Goal: Use online tool/utility: Use online tool/utility

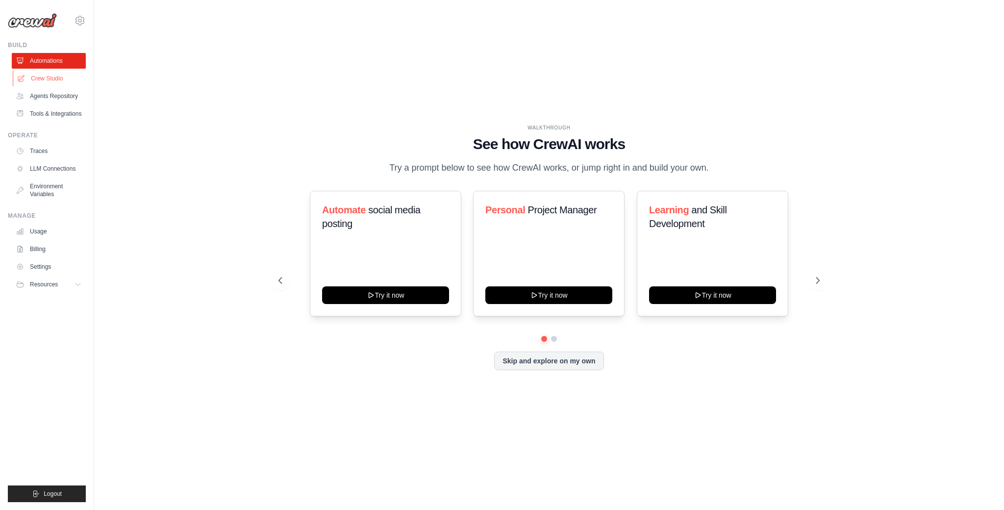
click at [55, 81] on link "Crew Studio" at bounding box center [50, 79] width 74 height 16
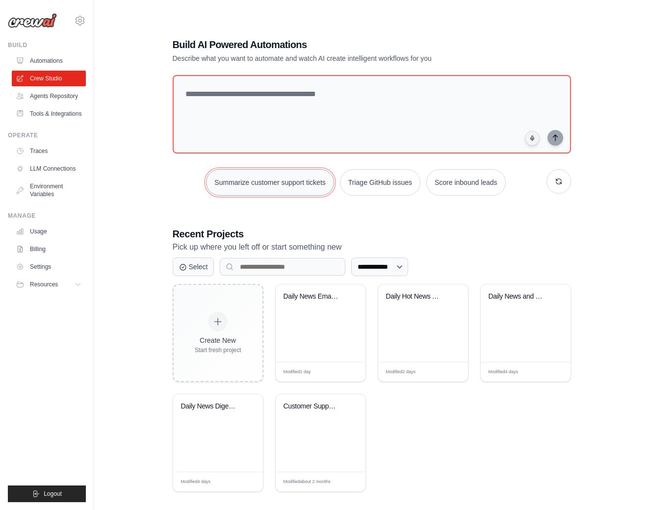
click at [276, 178] on button "Summarize customer support tickets" at bounding box center [270, 182] width 128 height 26
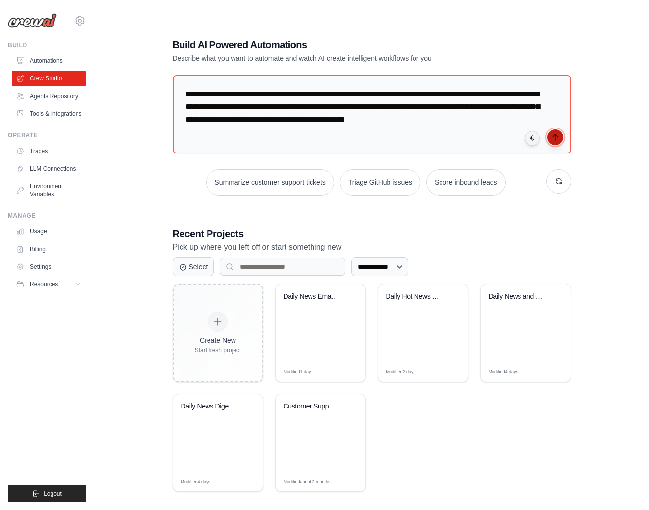
click at [553, 135] on icon "submit" at bounding box center [555, 137] width 8 height 8
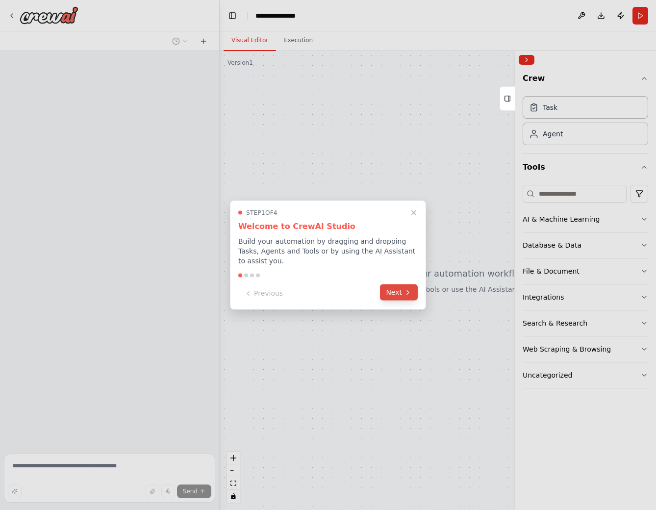
click at [402, 294] on button "Next" at bounding box center [399, 292] width 38 height 16
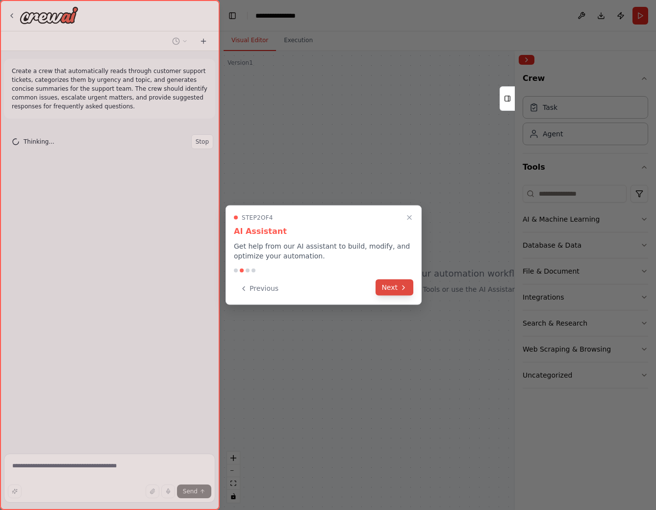
click at [402, 290] on icon at bounding box center [404, 287] width 8 height 8
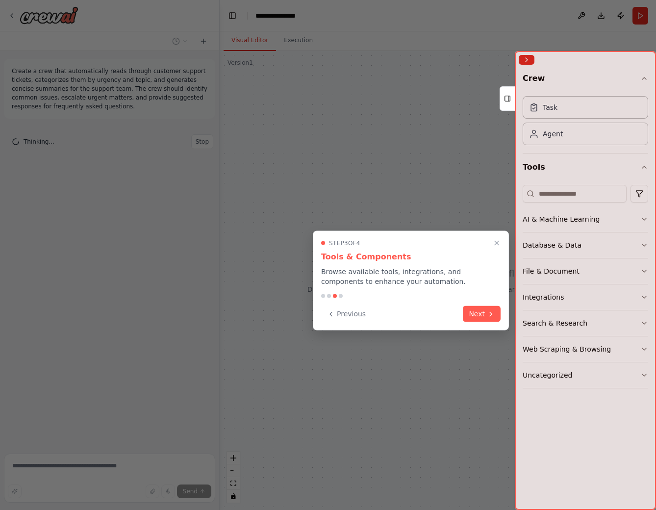
click at [479, 317] on button "Next" at bounding box center [482, 314] width 38 height 16
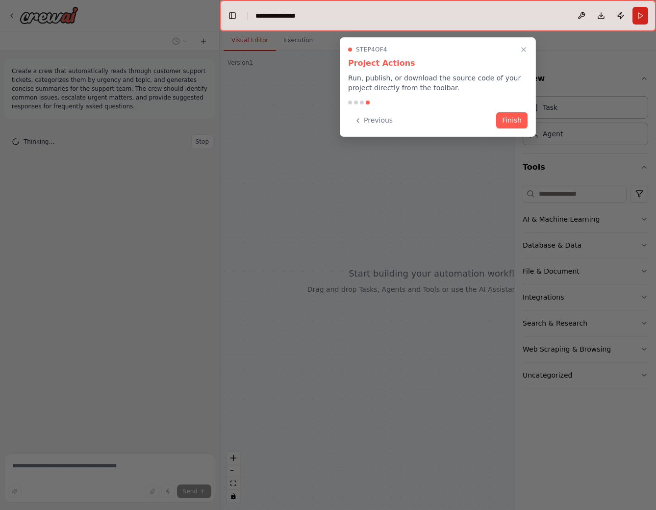
click at [517, 124] on button "Finish" at bounding box center [511, 120] width 31 height 16
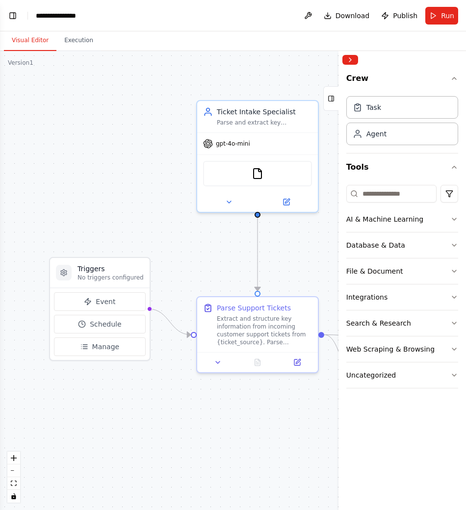
scroll to position [351, 0]
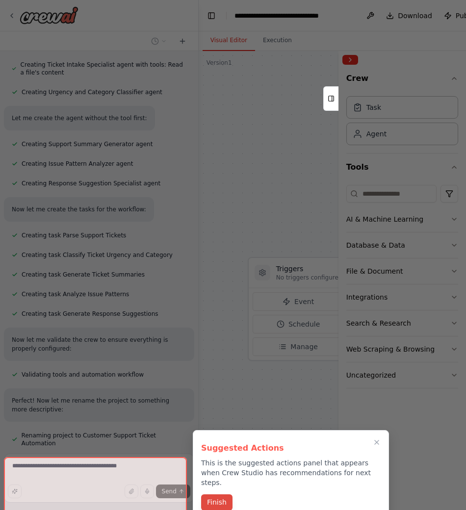
click at [228, 495] on button "Finish" at bounding box center [216, 502] width 31 height 16
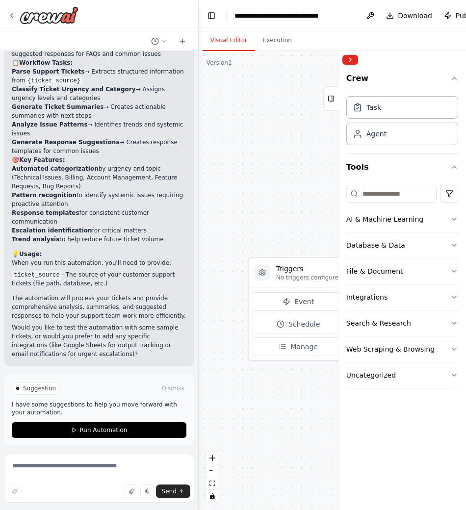
scroll to position [888, 0]
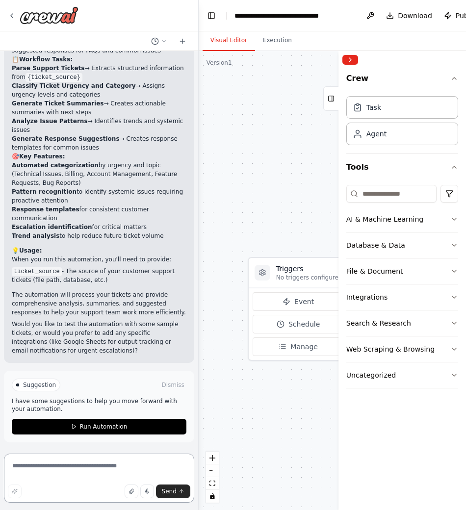
click at [108, 473] on textarea at bounding box center [99, 478] width 190 height 49
type textarea "*****"
type textarea "*"
type textarea "******"
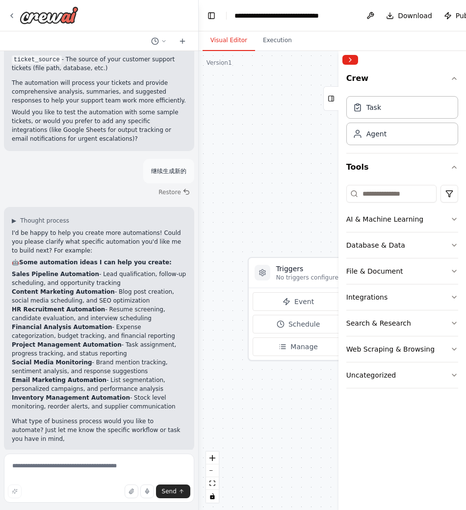
scroll to position [1108, 0]
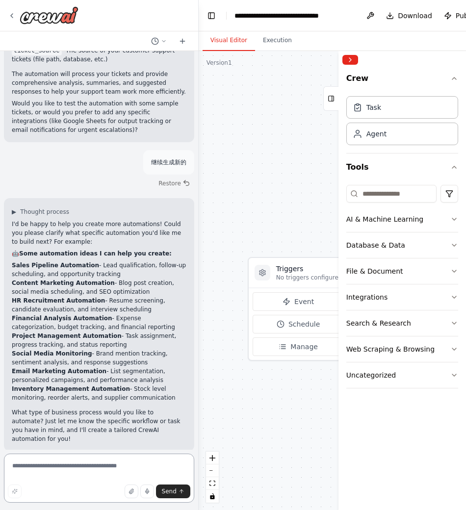
click at [151, 471] on textarea at bounding box center [99, 478] width 190 height 49
click at [163, 163] on p "继续生成新的" at bounding box center [168, 162] width 35 height 9
copy p "继续生成新的"
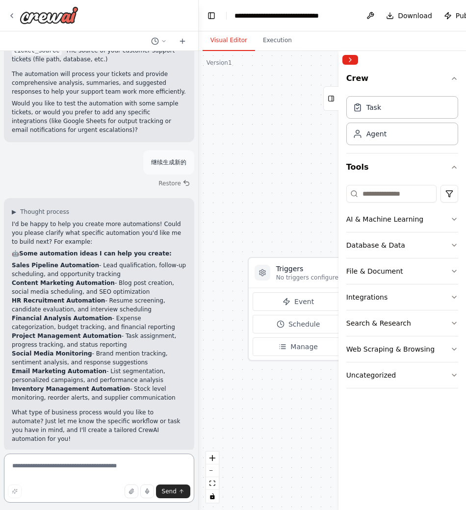
click at [100, 457] on textarea at bounding box center [99, 478] width 190 height 49
click at [101, 458] on textarea at bounding box center [99, 478] width 190 height 49
paste textarea "******"
type textarea "******"
click at [179, 492] on icon "submit" at bounding box center [182, 491] width 6 height 6
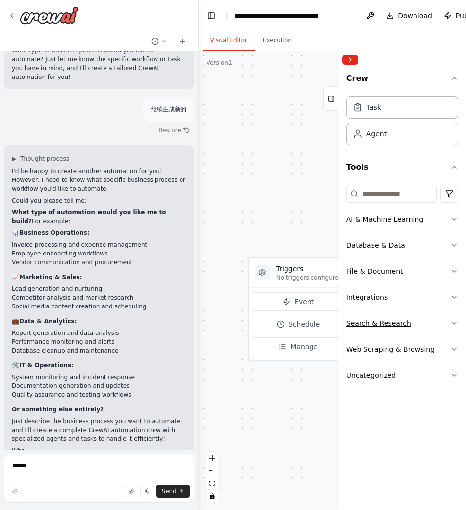
scroll to position [1482, 0]
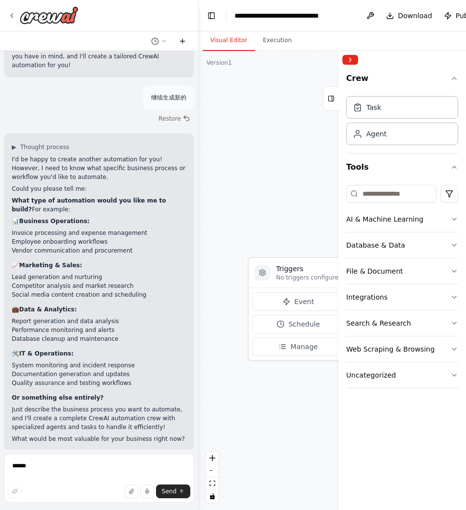
click at [179, 43] on icon at bounding box center [183, 41] width 8 height 8
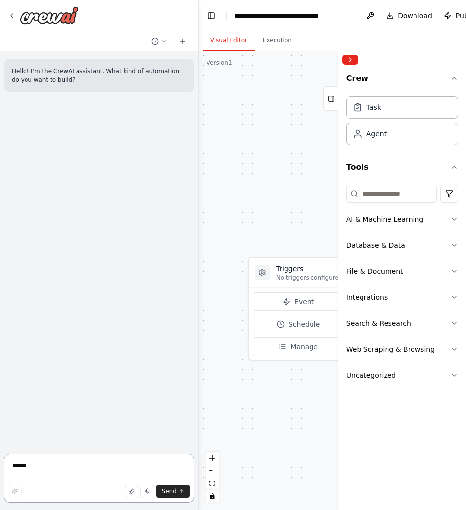
click at [104, 466] on textarea "******" at bounding box center [99, 478] width 190 height 49
type textarea "**********"
click at [175, 491] on span "Send" at bounding box center [169, 491] width 15 height 8
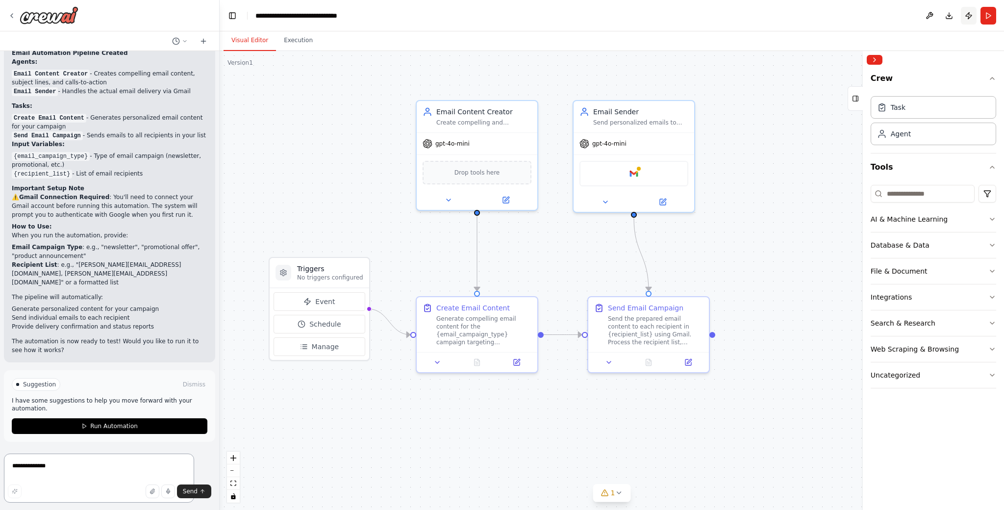
scroll to position [1093, 0]
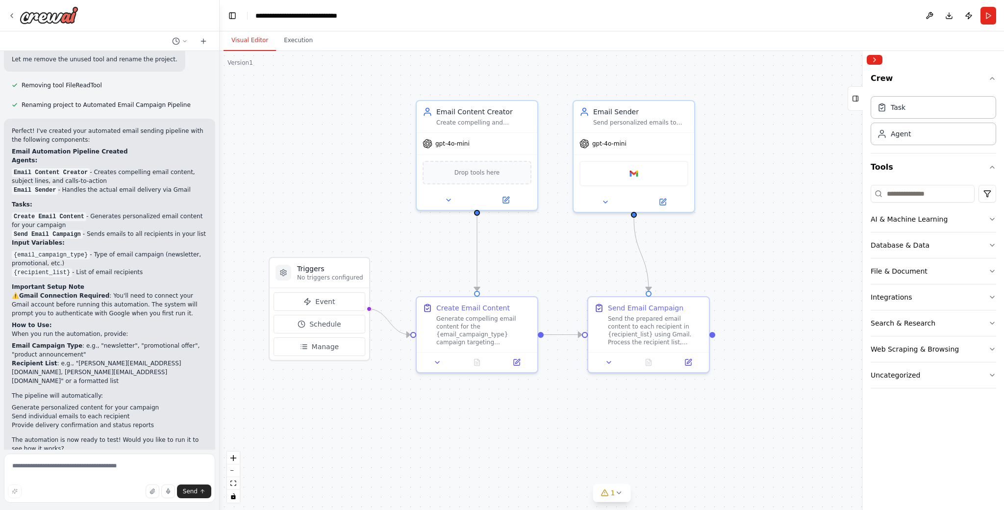
scroll to position [1013, 0]
click at [209, 42] on button at bounding box center [204, 41] width 16 height 12
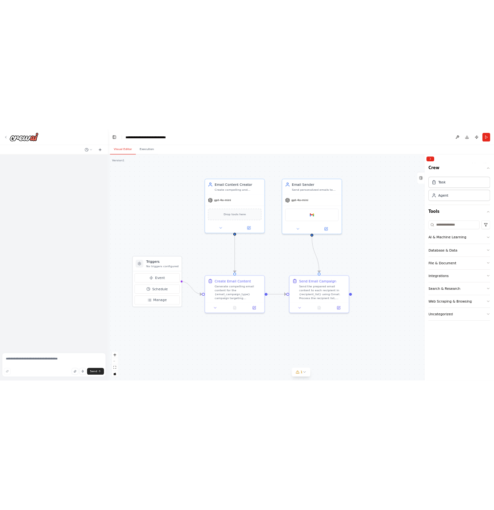
scroll to position [0, 0]
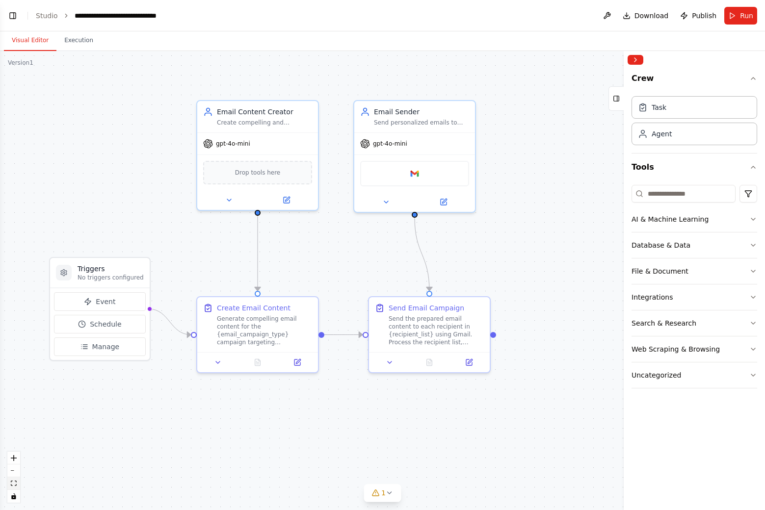
click at [11, 484] on icon "fit view" at bounding box center [14, 483] width 6 height 5
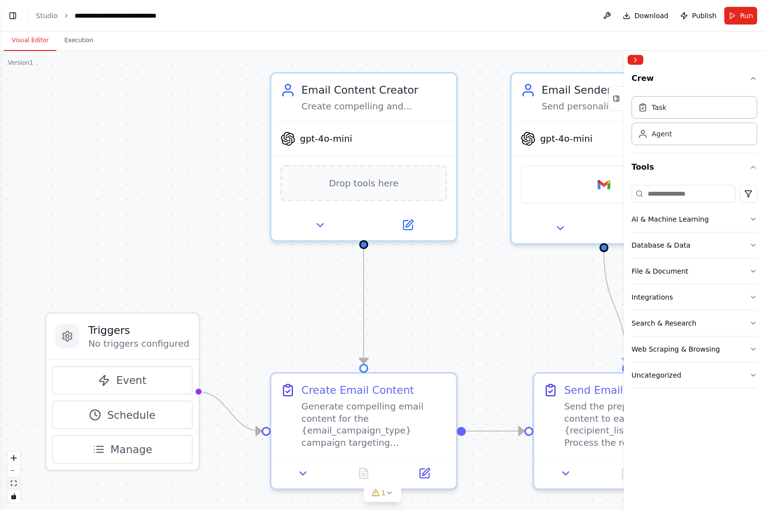
click at [11, 484] on icon "fit view" at bounding box center [14, 483] width 6 height 5
click at [84, 44] on button "Execution" at bounding box center [78, 40] width 45 height 21
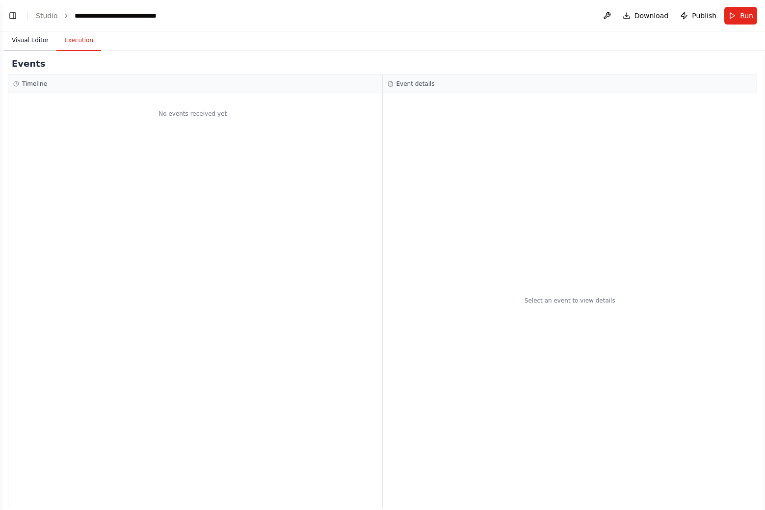
click at [26, 37] on button "Visual Editor" at bounding box center [30, 40] width 52 height 21
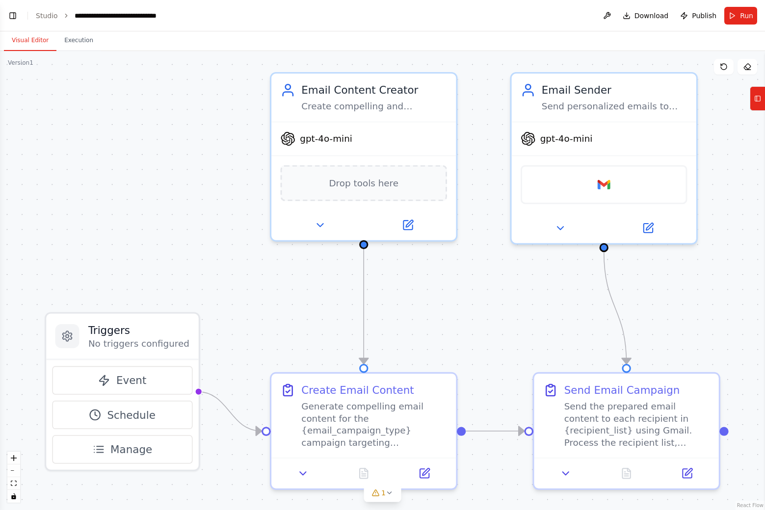
click at [7, 15] on button "Toggle Left Sidebar" at bounding box center [13, 16] width 14 height 14
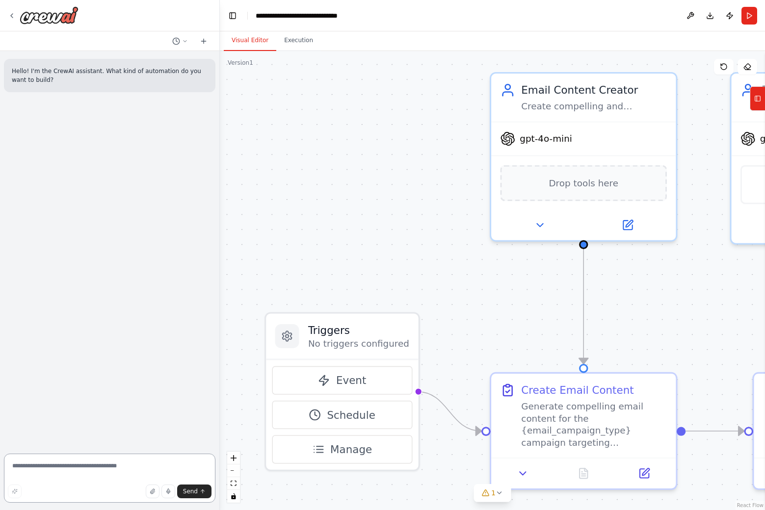
click at [116, 467] on textarea at bounding box center [109, 478] width 211 height 49
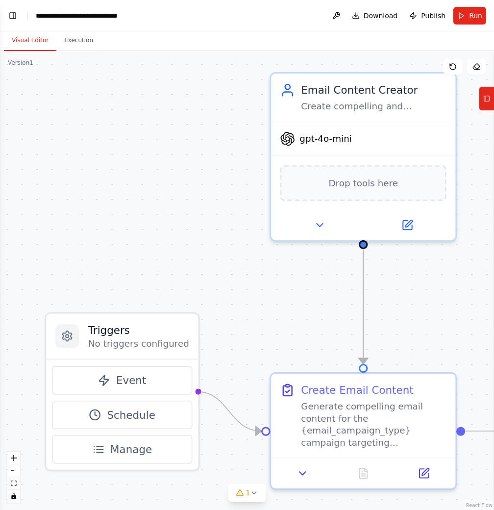
click at [14, 8] on header "**********" at bounding box center [247, 15] width 494 height 31
click at [13, 14] on button "Toggle Left Sidebar" at bounding box center [13, 16] width 14 height 14
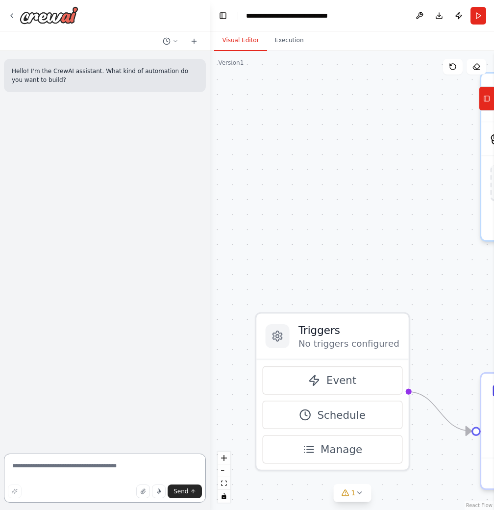
click at [98, 467] on textarea at bounding box center [105, 478] width 202 height 49
type textarea "*********"
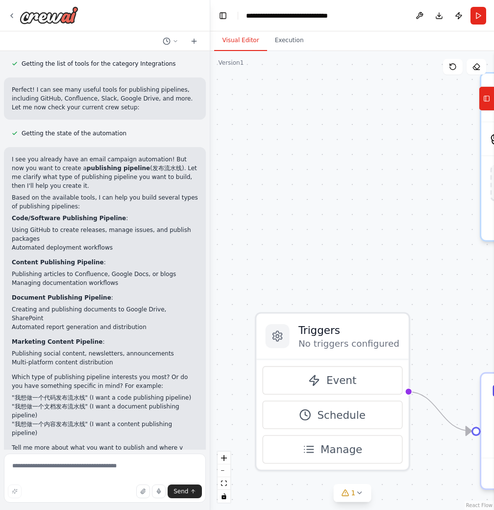
scroll to position [373, 0]
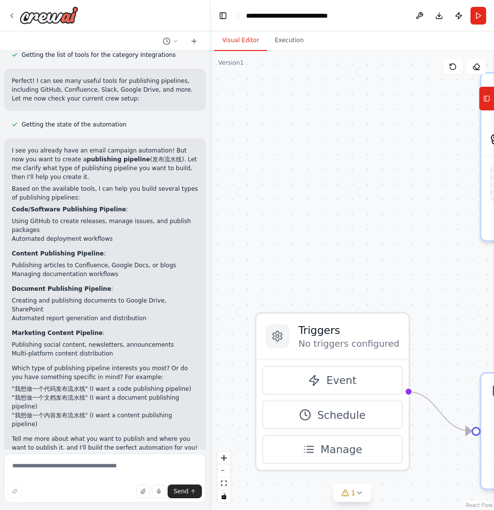
click at [103, 364] on p "Which type of publishing pipeline interests you most? Or do you have something …" at bounding box center [105, 373] width 186 height 18
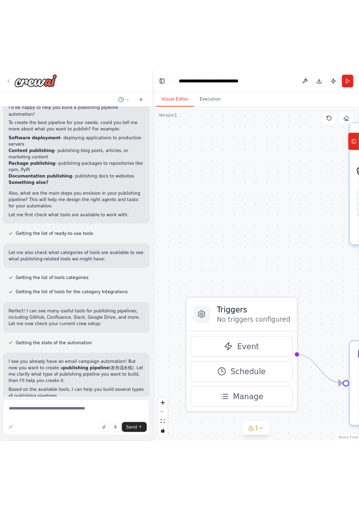
scroll to position [0, 0]
